Goal: Find specific page/section: Find specific page/section

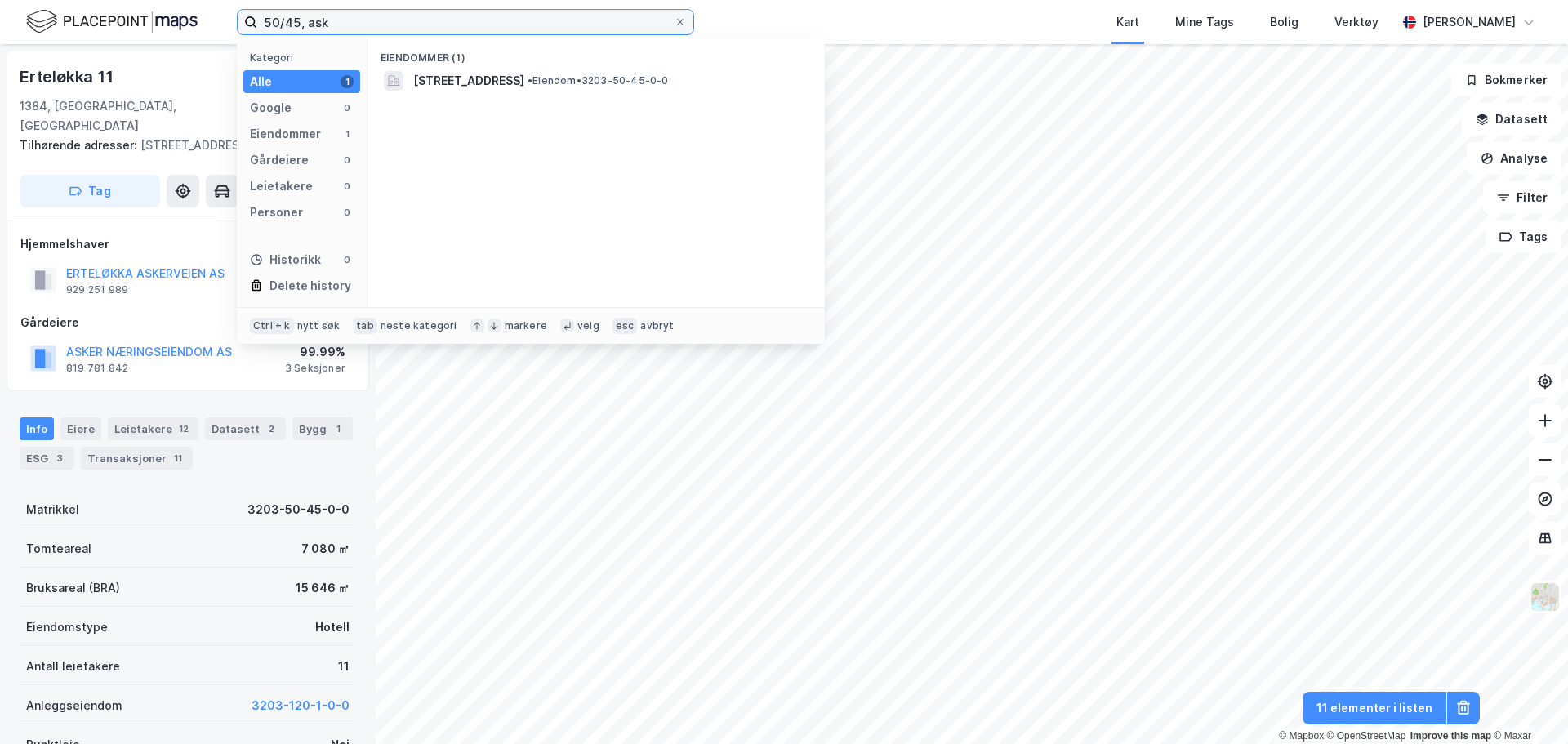
drag, startPoint x: 441, startPoint y: 26, endPoint x: 113, endPoint y: 35, distance: 328.1
click at [113, 35] on div "50/45, ask Kategori Alle 1 Google 0 Eiendommer 1 Gårdeiere 0 Leietakere 0 Perso…" at bounding box center [784, 21] width 1568 height 44
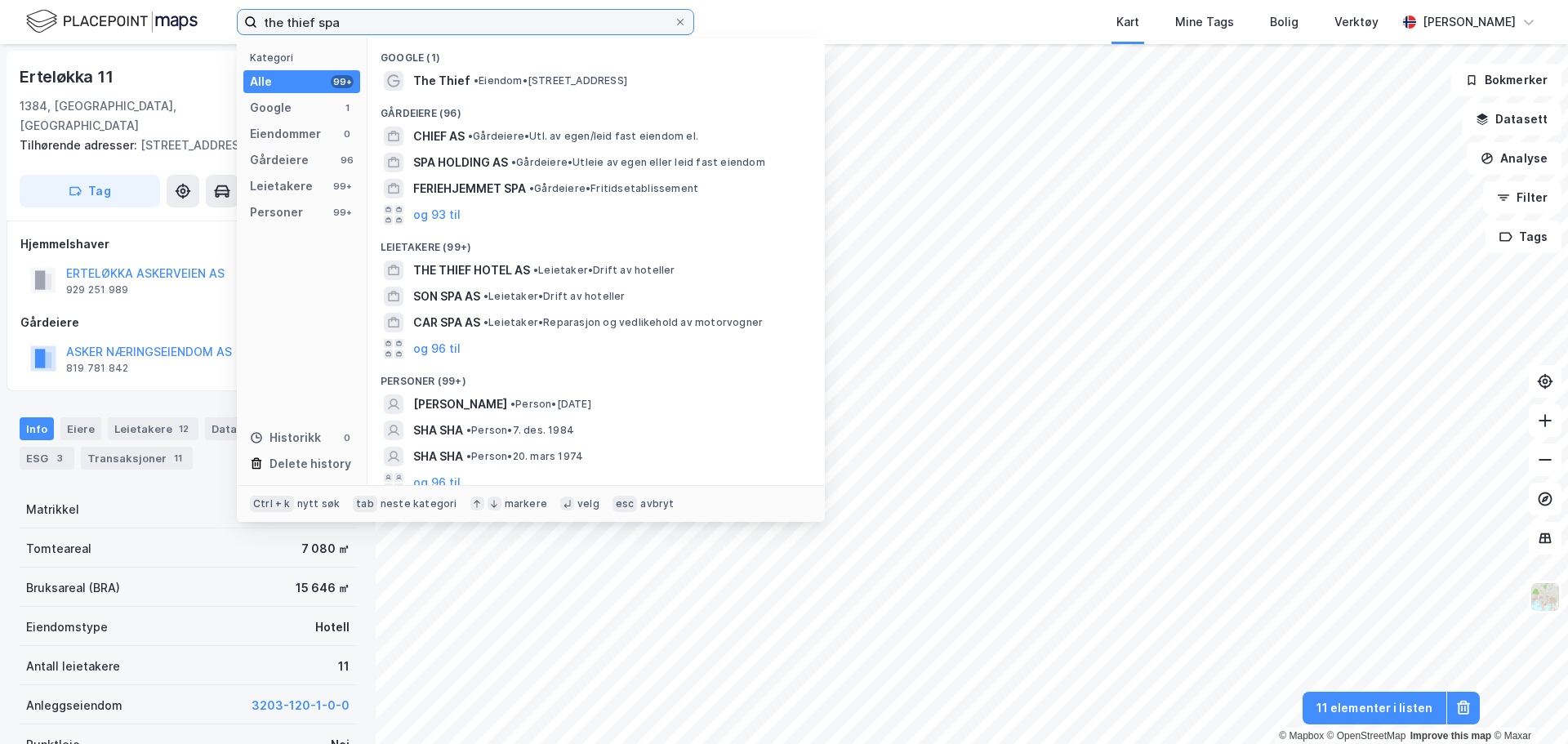
drag, startPoint x: 351, startPoint y: 20, endPoint x: 99, endPoint y: 29, distance: 252.2
click at [96, 22] on div "the thief spa Kategori Alle 99+ Google 1 Eiendommer 0 Gårdeiere 96 Leietakere 9…" at bounding box center [784, 21] width 1568 height 44
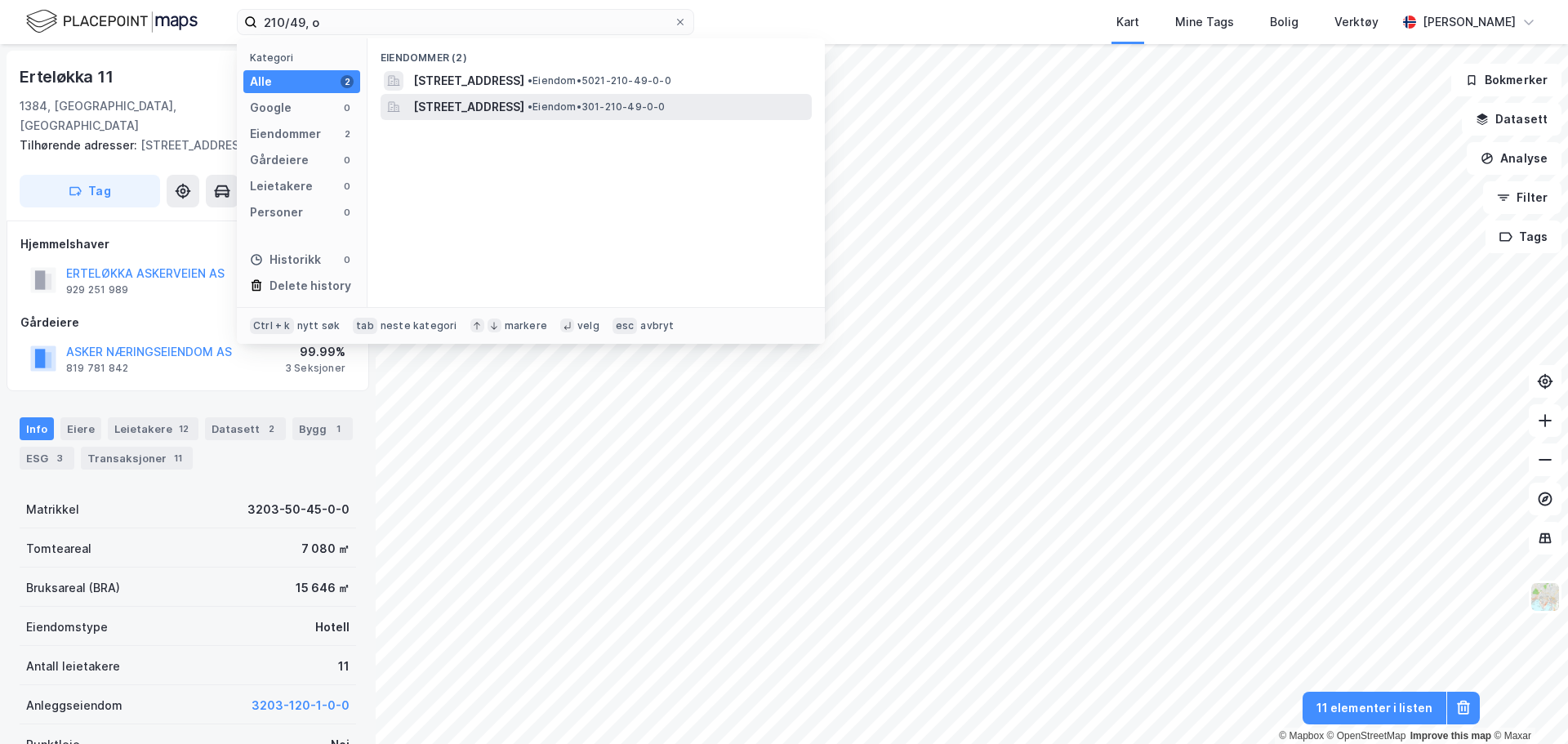
click at [442, 107] on span "[STREET_ADDRESS]" at bounding box center [469, 107] width 111 height 20
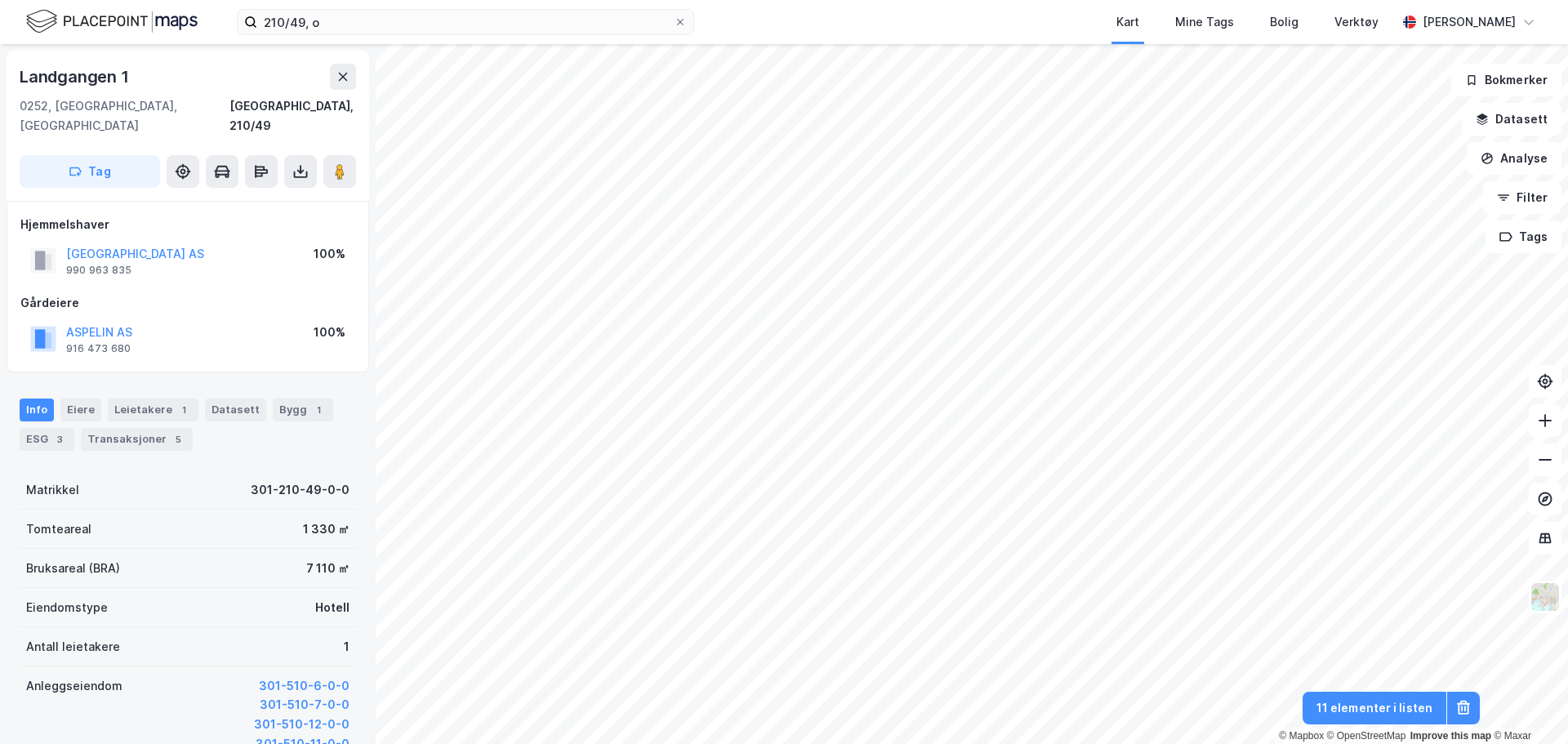
scroll to position [1, 0]
click at [302, 22] on input "210/49, o" at bounding box center [465, 21] width 416 height 24
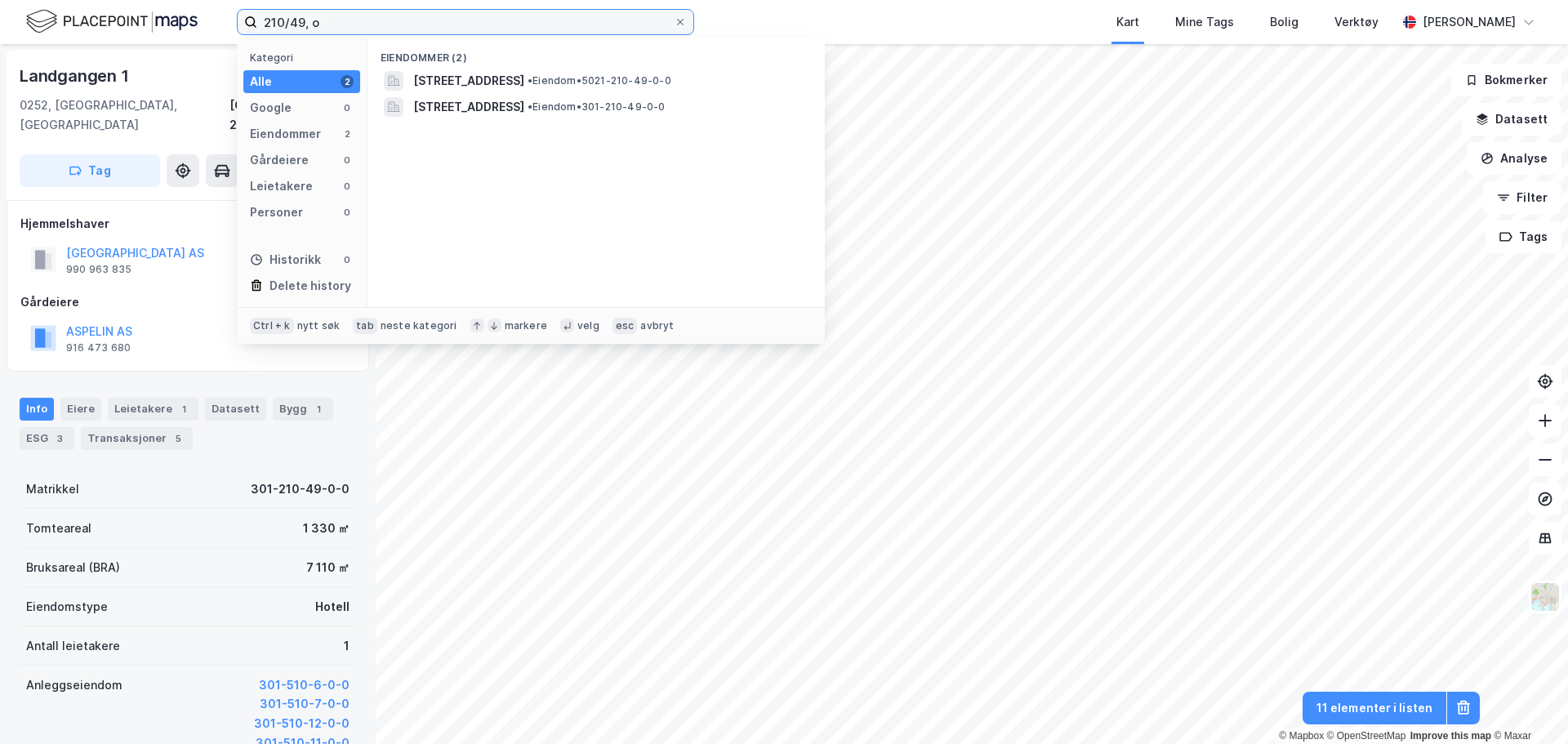
click at [302, 22] on input "210/49, o" at bounding box center [465, 21] width 416 height 24
drag, startPoint x: 343, startPoint y: 18, endPoint x: 171, endPoint y: 24, distance: 172.1
click at [178, 21] on div "210/50, o Kategori Alle 2 Google 0 Eiendommer 2 Gårdeiere 0 Leietakere 0 Person…" at bounding box center [784, 21] width 1568 height 44
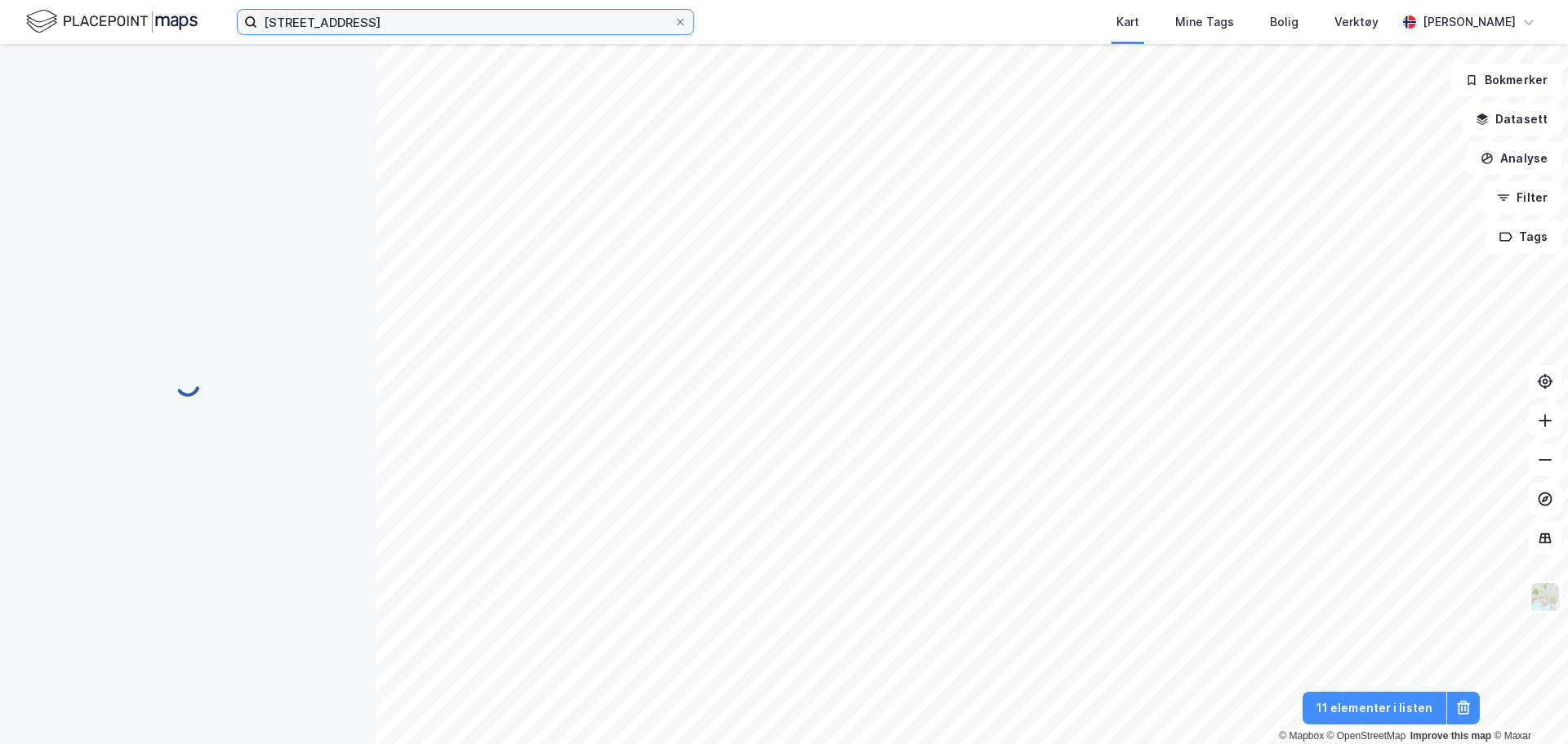
scroll to position [1, 0]
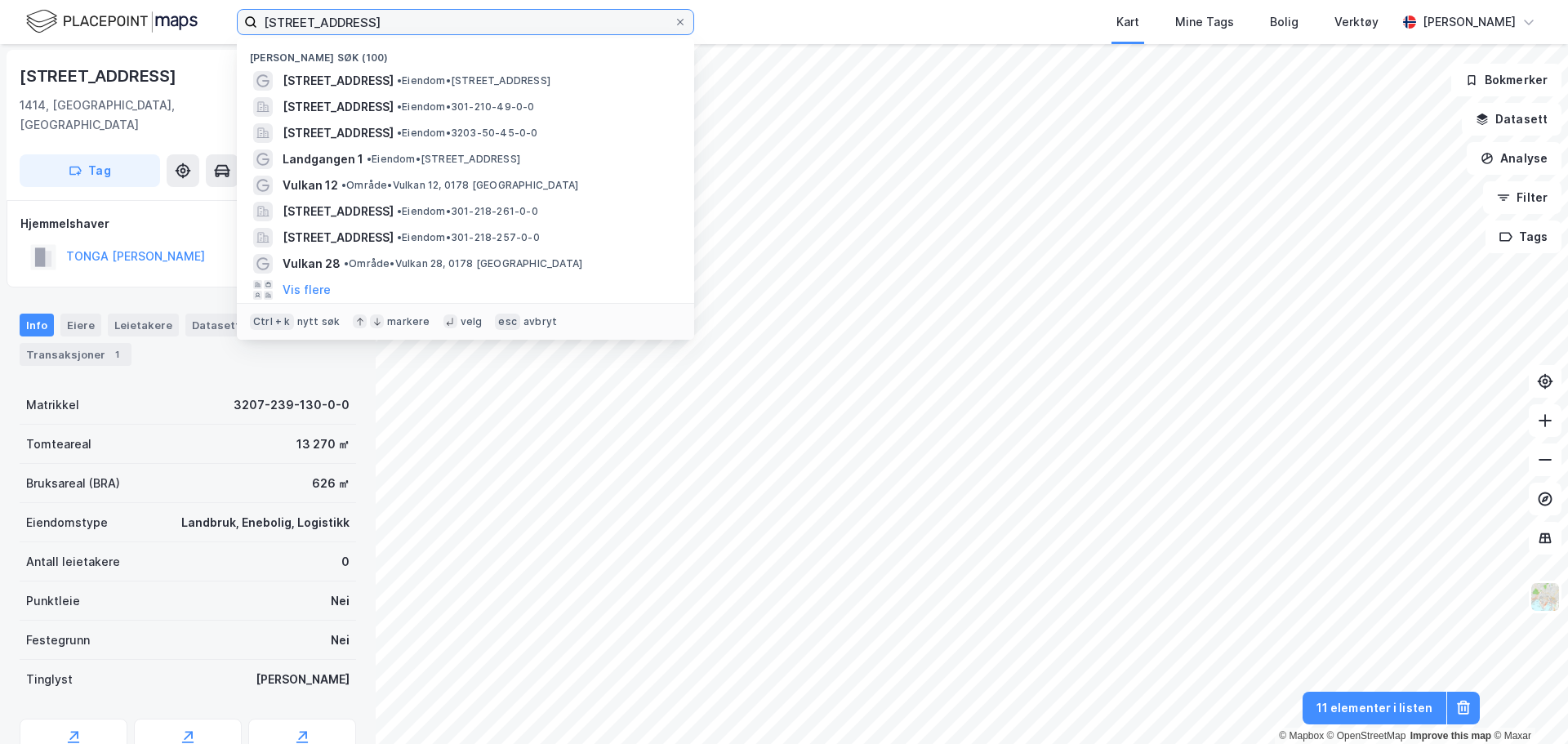
drag, startPoint x: 419, startPoint y: 17, endPoint x: 3, endPoint y: 45, distance: 416.9
click at [22, 45] on div "[STREET_ADDRESS] Nylige søk (100) [STREET_ADDRESS] • Eiendom • [STREET_ADDRESS]…" at bounding box center [784, 372] width 1568 height 744
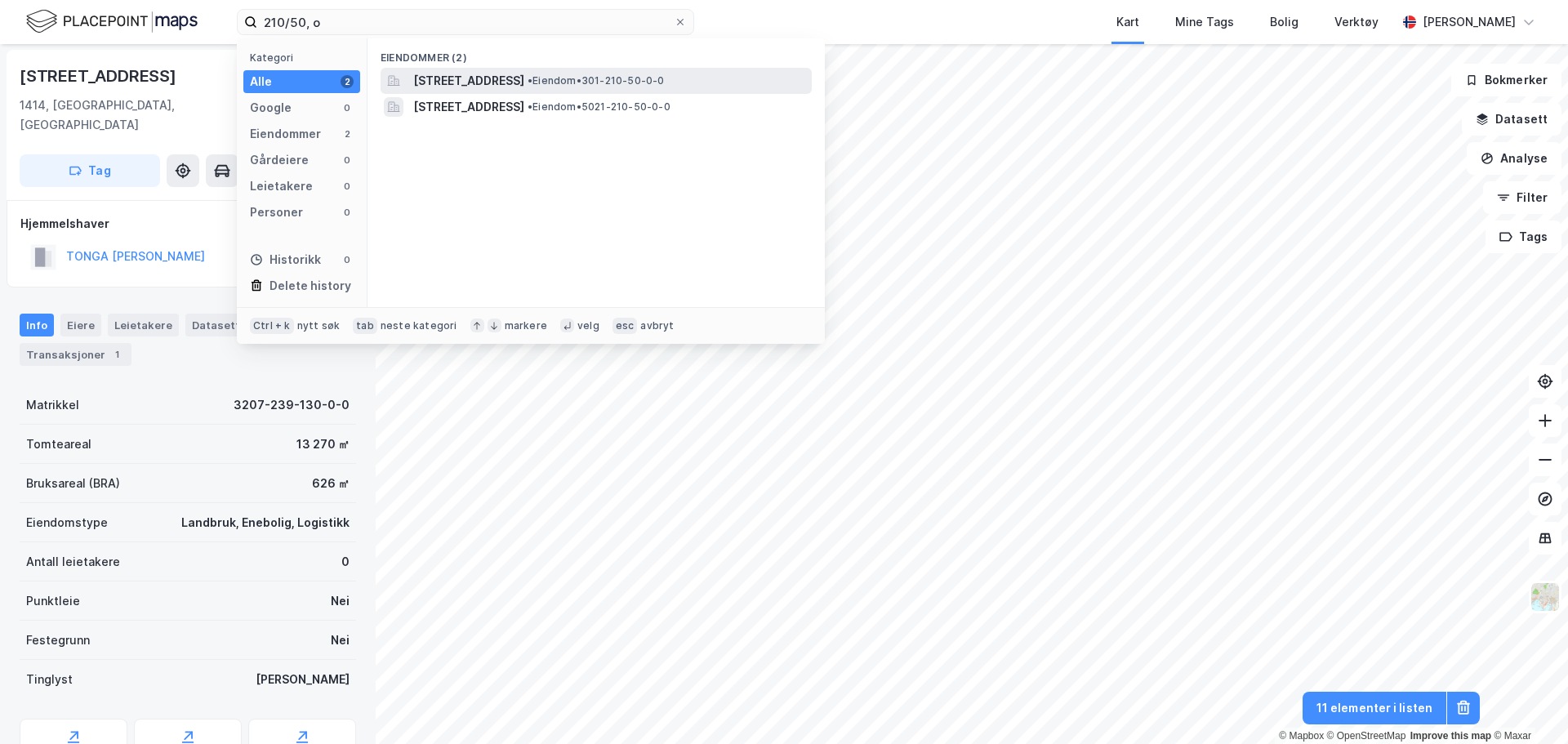
click at [506, 77] on span "[STREET_ADDRESS]" at bounding box center [469, 81] width 111 height 20
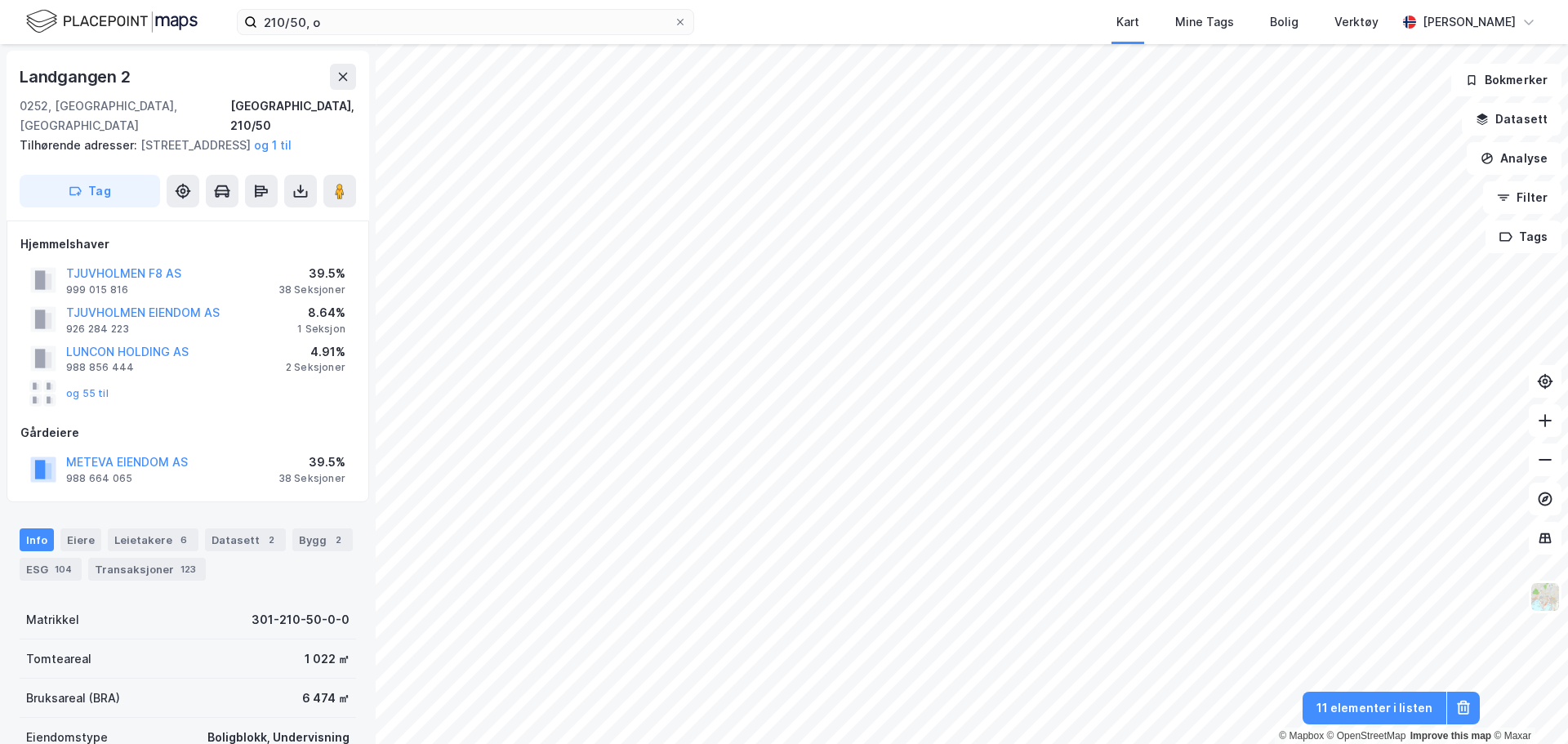
scroll to position [1, 0]
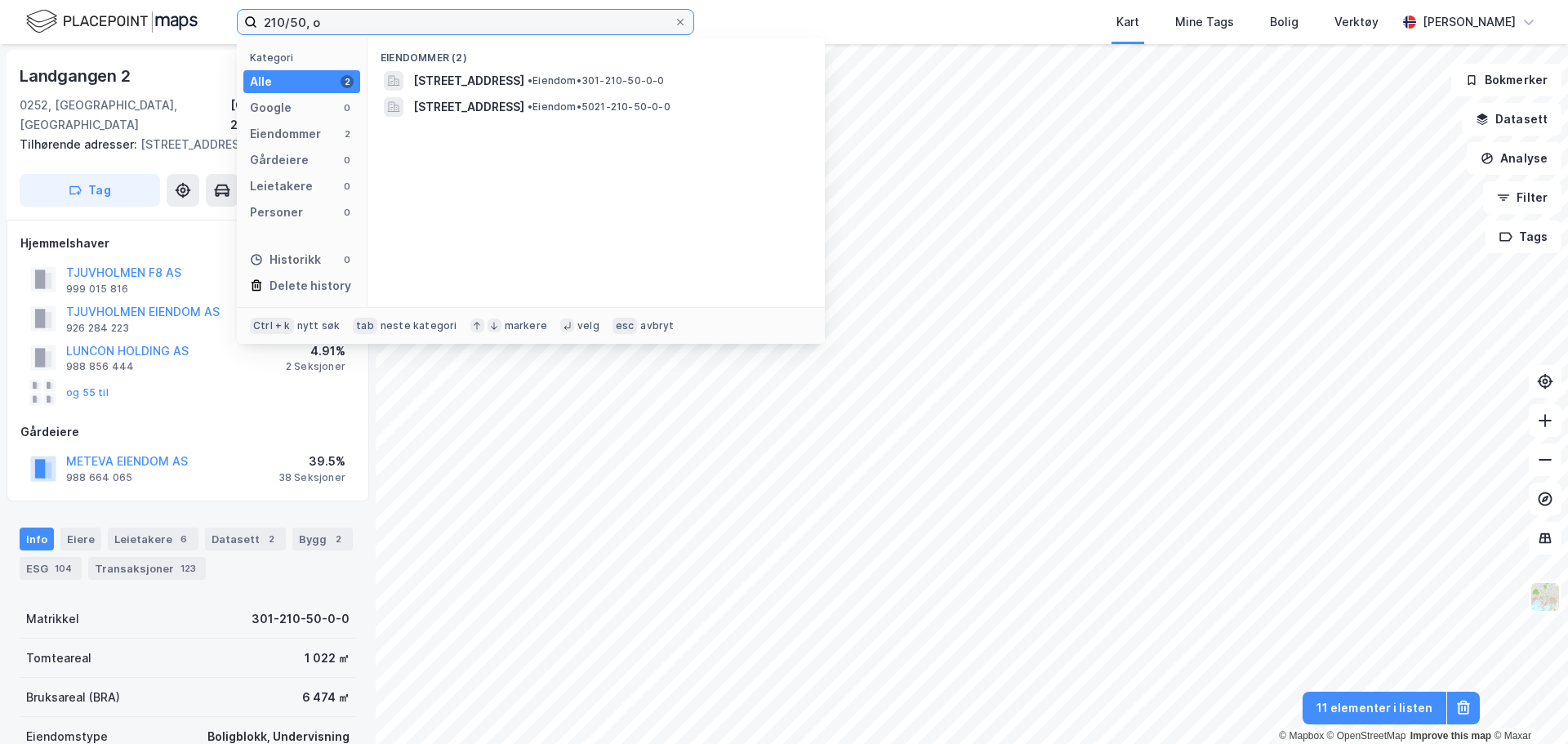
click at [300, 24] on input "210/50, o" at bounding box center [465, 21] width 416 height 24
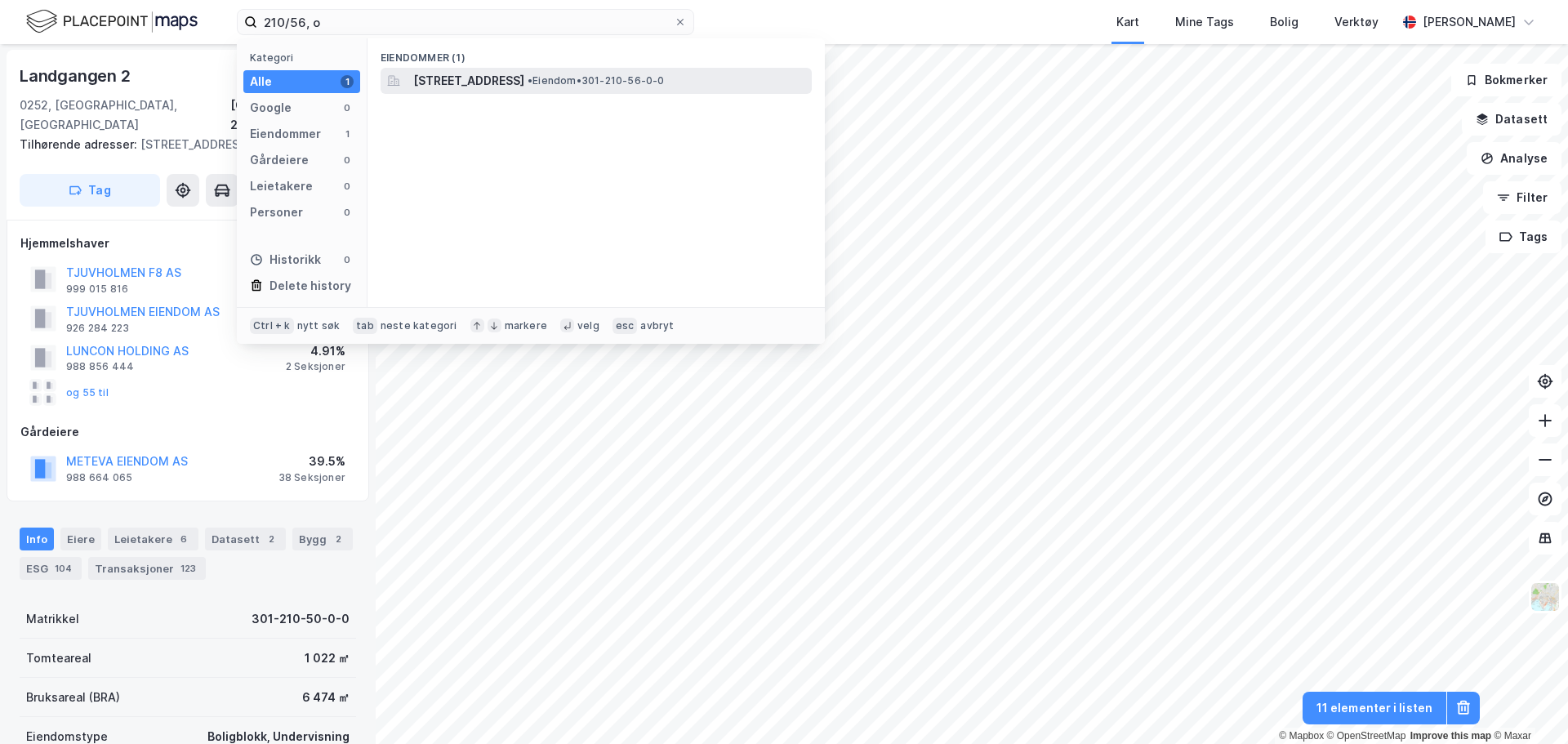
click at [524, 74] on span "[STREET_ADDRESS]" at bounding box center [469, 81] width 111 height 20
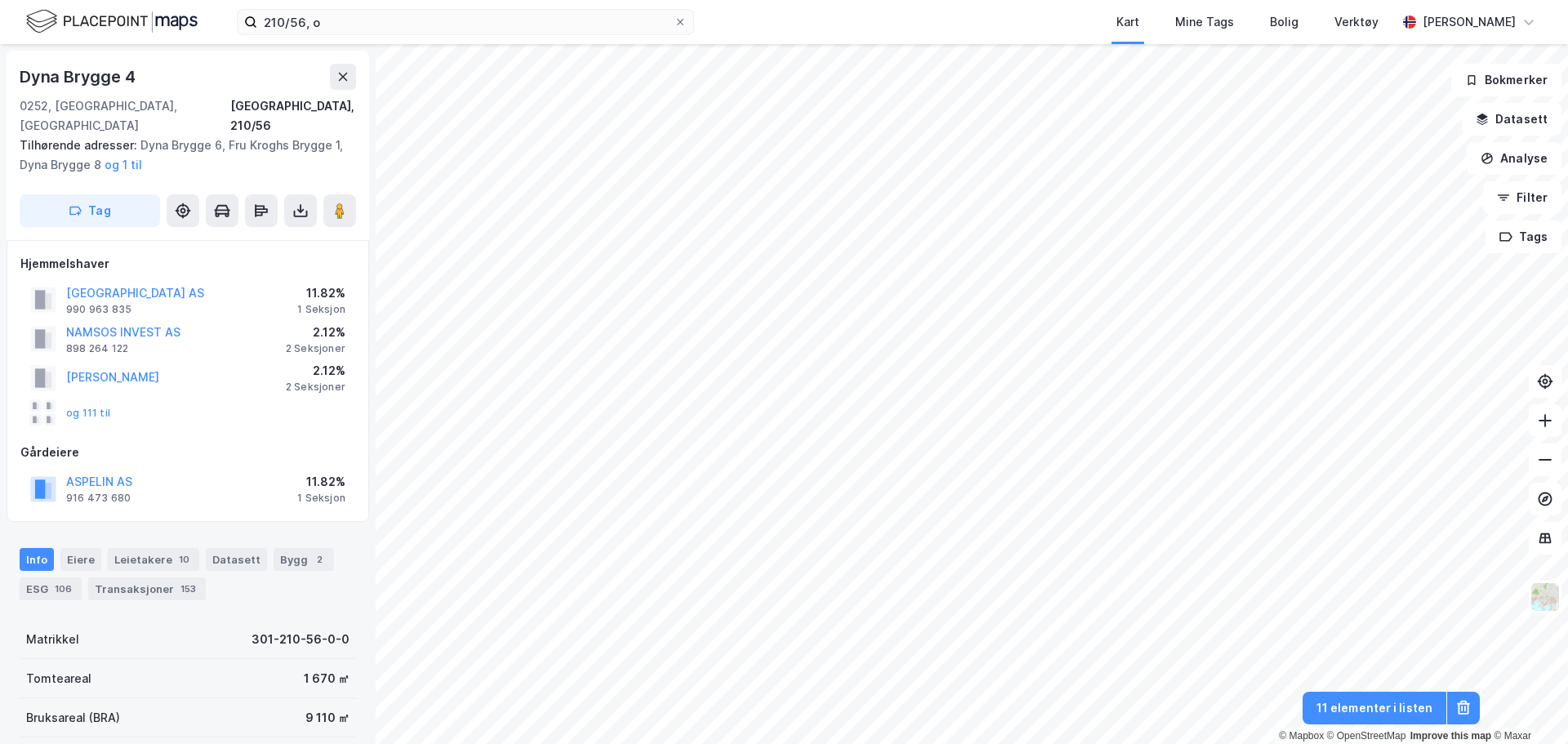
scroll to position [1, 0]
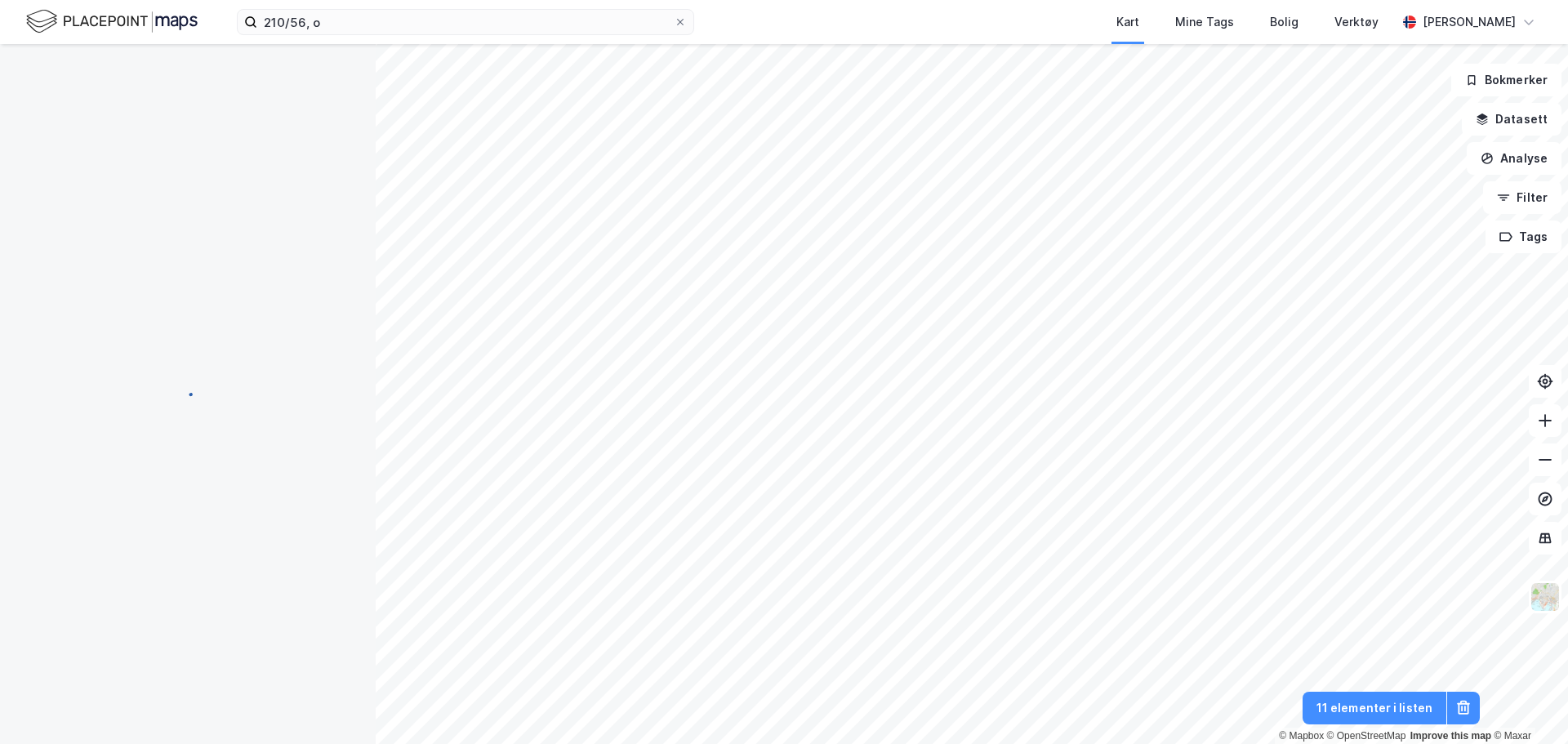
scroll to position [1, 0]
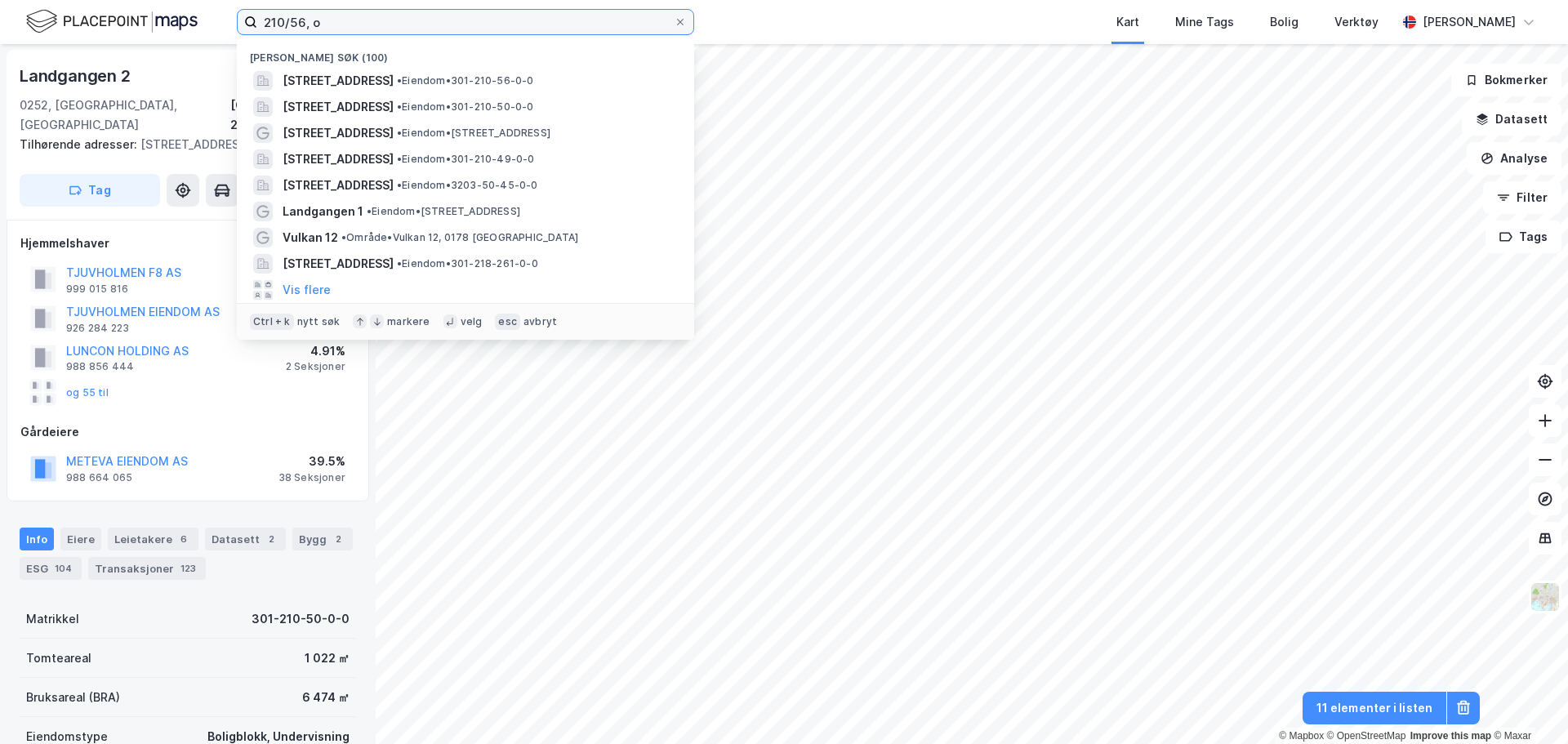
drag, startPoint x: 418, startPoint y: 22, endPoint x: 112, endPoint y: 42, distance: 306.7
click at [112, 42] on div "210/56, o Nylige søk (100) [STREET_ADDRESS] • Eiendom • 301-210-56-0-0 [STREET_…" at bounding box center [784, 21] width 1568 height 44
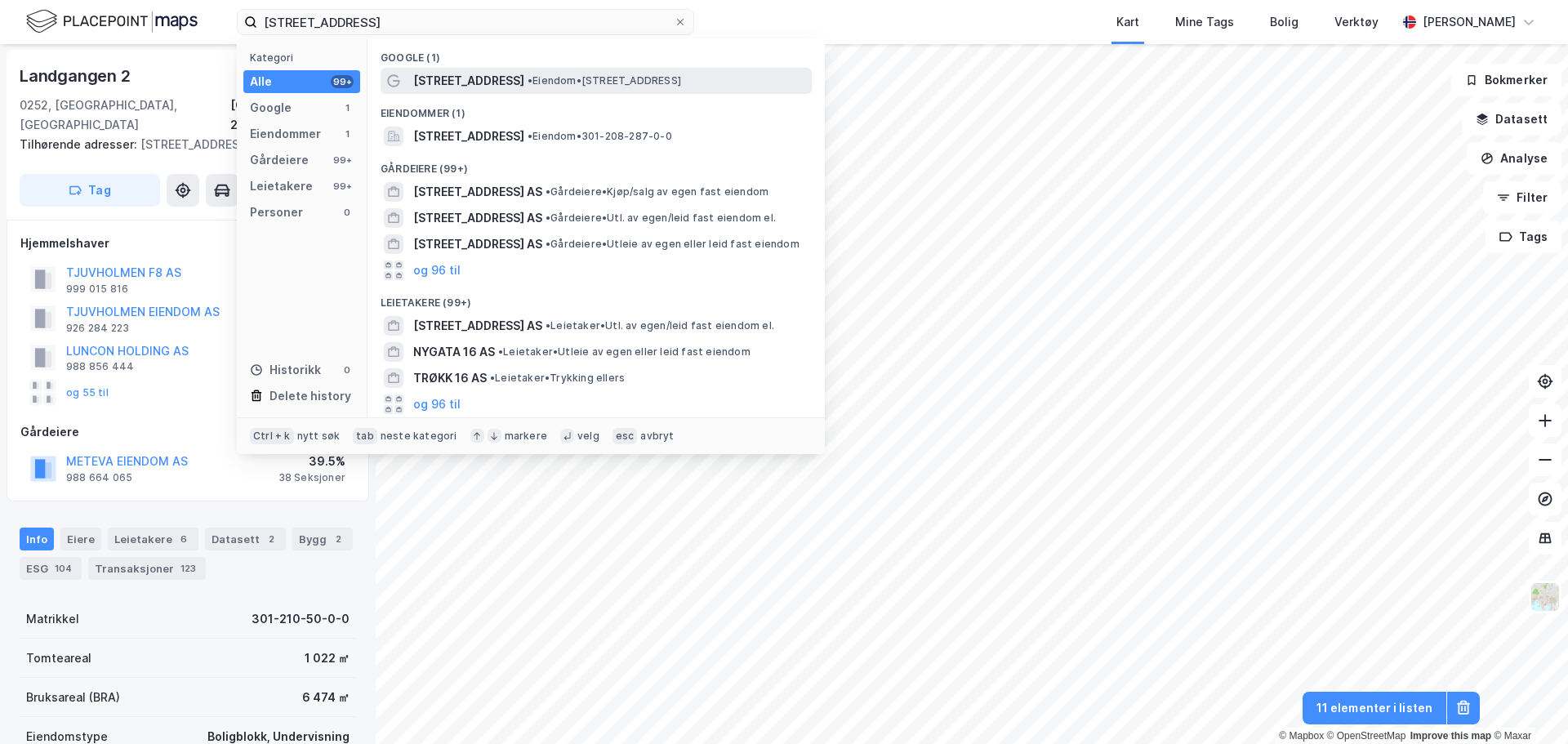
click at [449, 78] on span "[STREET_ADDRESS]" at bounding box center [469, 81] width 111 height 20
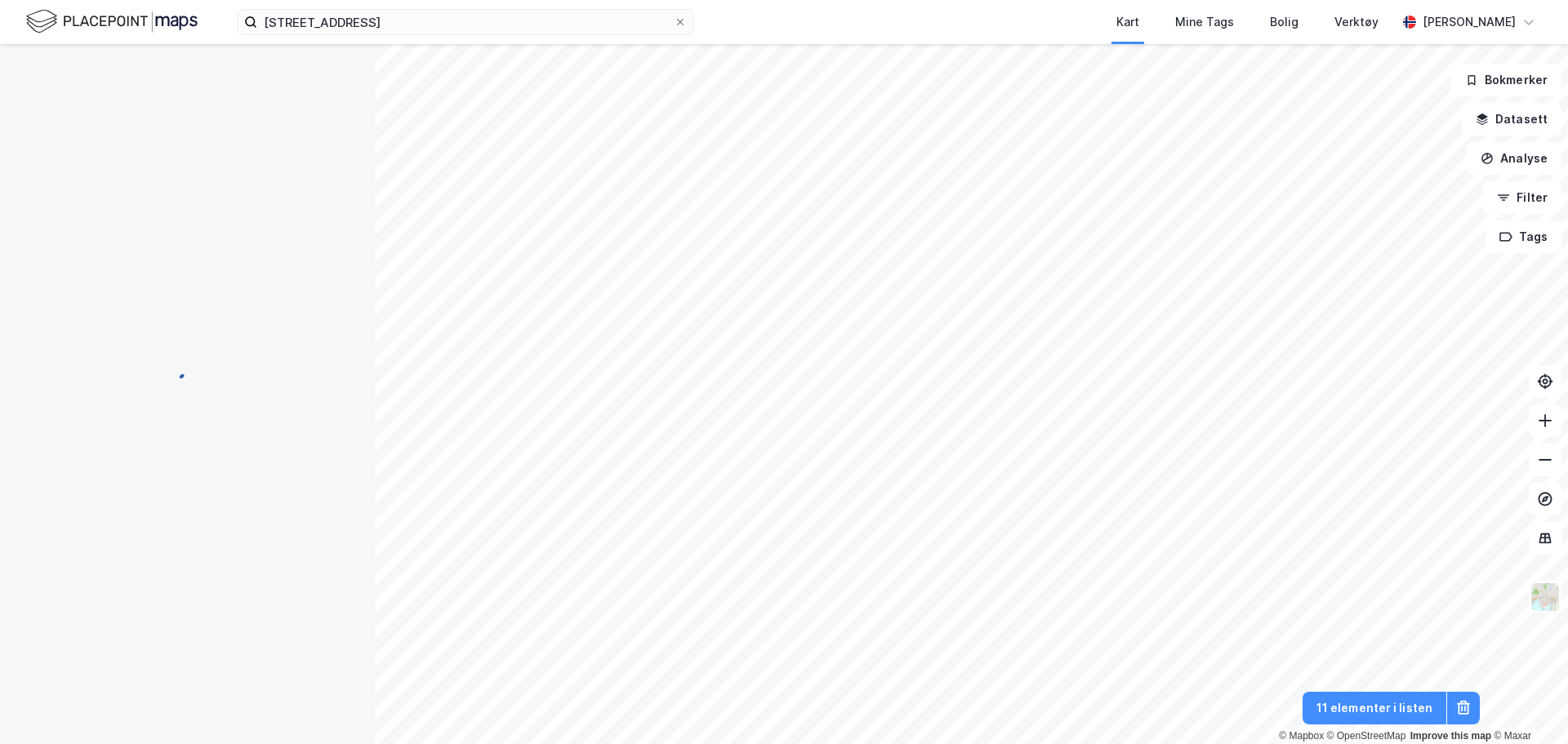
scroll to position [1, 0]
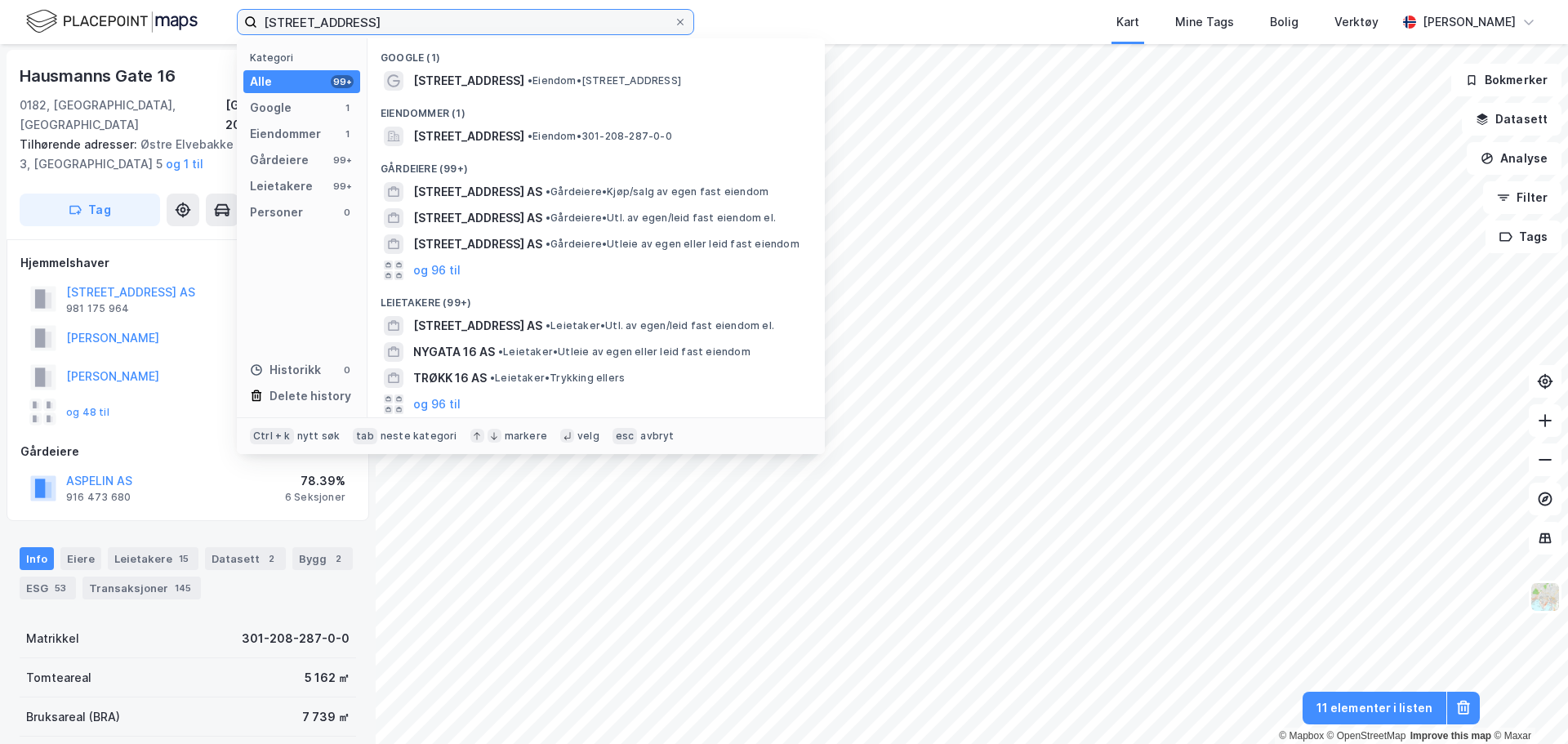
drag, startPoint x: 407, startPoint y: 26, endPoint x: -47, endPoint y: 59, distance: 455.2
click at [0, 59] on html "hausmannsgate 16 Kategori Alle 99+ Google 1 Eiendommer 1 Gårdeiere 99+ Leietake…" at bounding box center [784, 372] width 1568 height 744
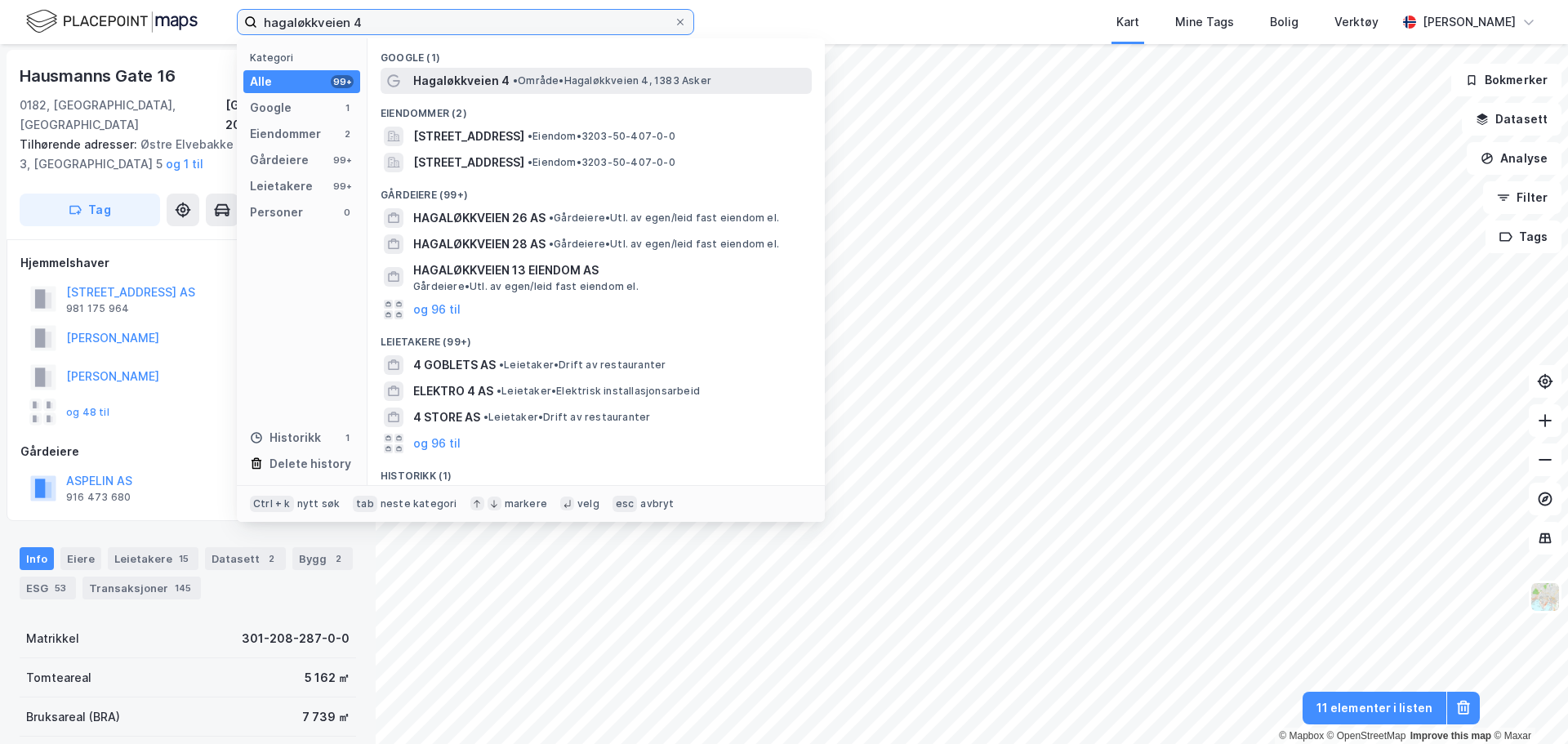
type input "hagaløkkveien 4"
click at [476, 73] on span "Hagaløkkveien 4" at bounding box center [461, 81] width 96 height 20
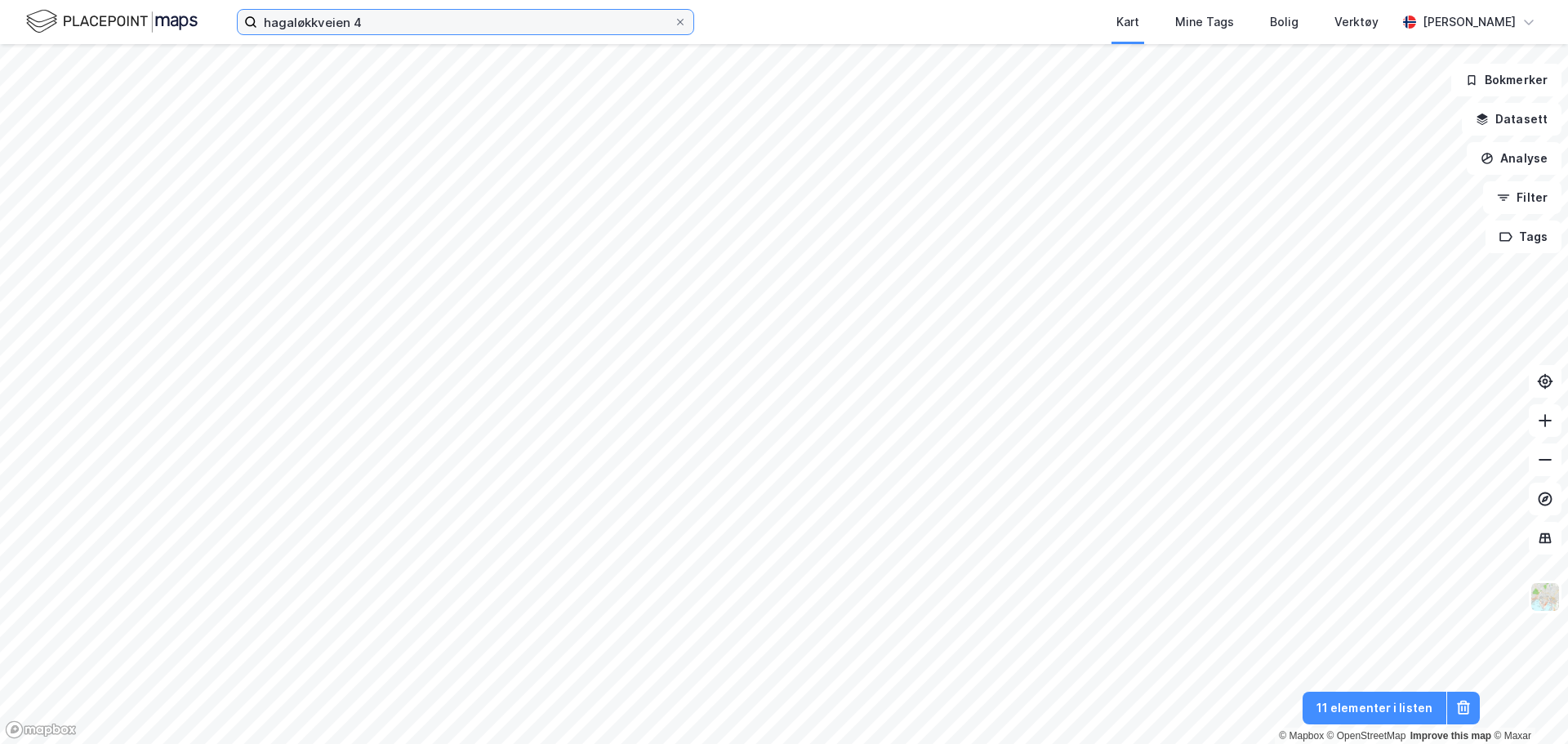
click at [448, 21] on input "hagaløkkveien 4" at bounding box center [465, 21] width 416 height 24
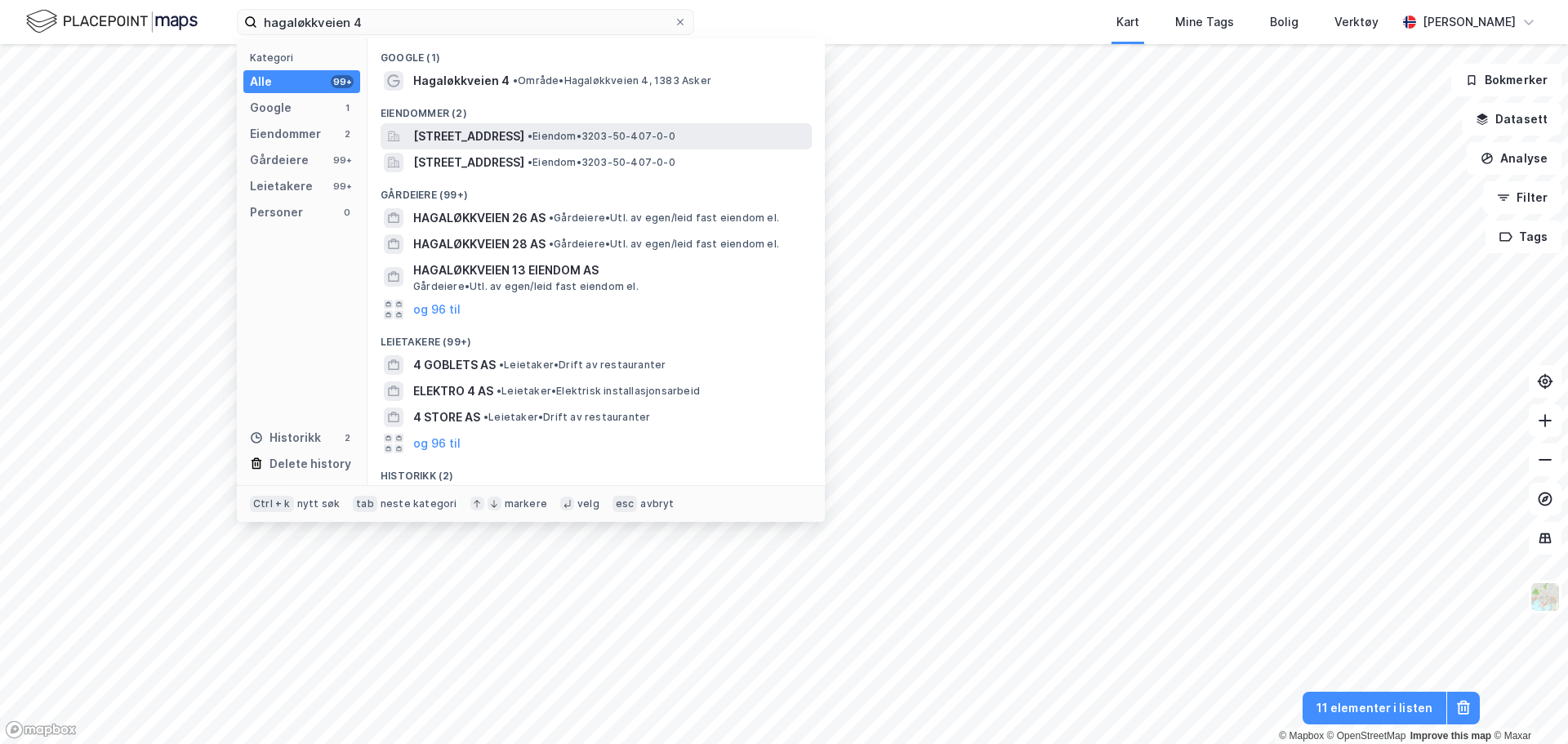
click at [491, 127] on span "[STREET_ADDRESS]" at bounding box center [469, 137] width 111 height 20
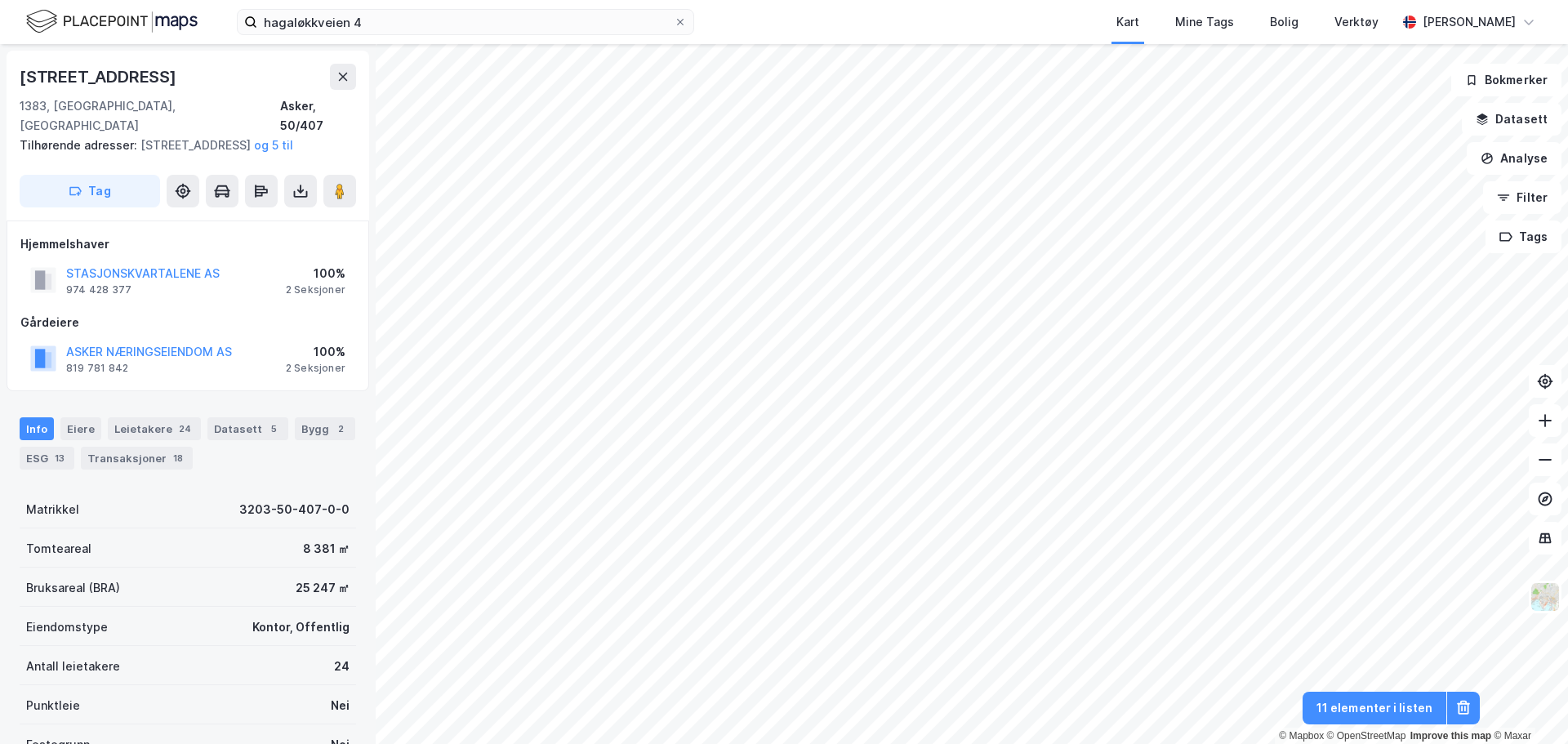
scroll to position [1, 0]
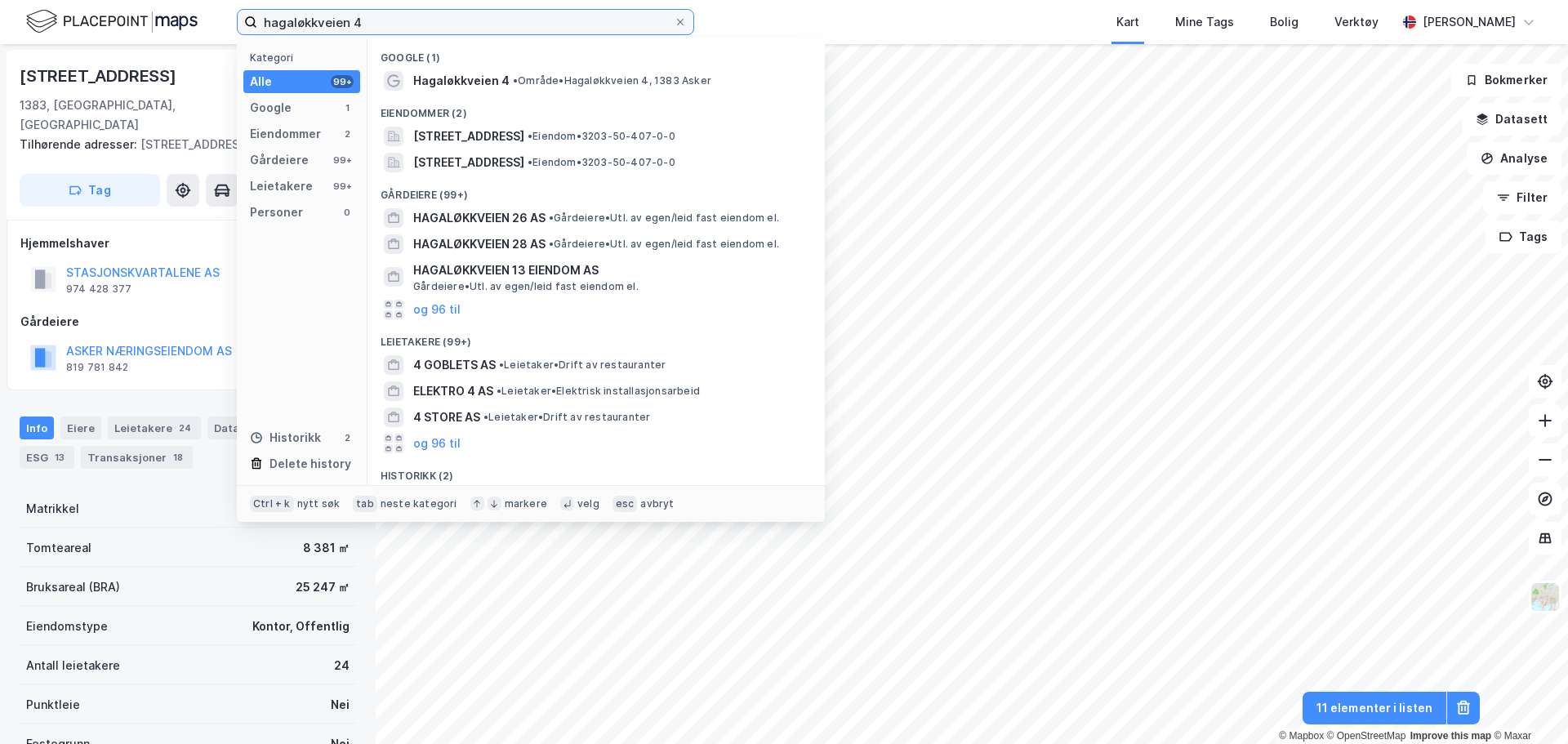
drag, startPoint x: 421, startPoint y: 25, endPoint x: 190, endPoint y: 17, distance: 231.1
click at [190, 17] on div "hagaløkkveien 4 Kategori Alle 99+ Google 1 Eiendommer 2 Gårdeiere 99+ Leietaker…" at bounding box center [784, 21] width 1568 height 44
